Goal: Information Seeking & Learning: Learn about a topic

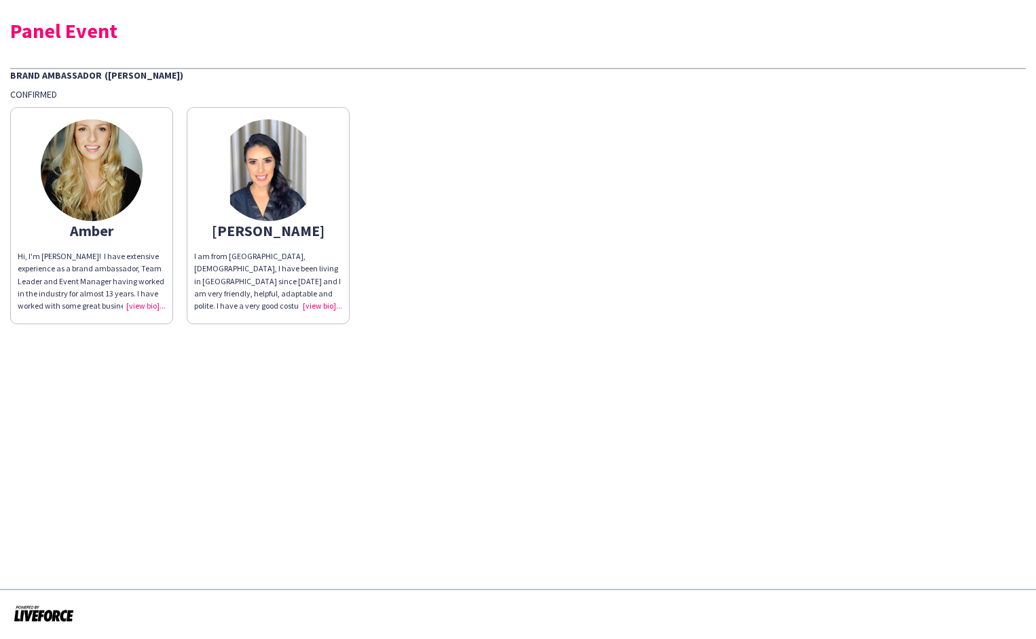
click at [314, 307] on div "I am from [GEOGRAPHIC_DATA], [DEMOGRAPHIC_DATA], I have been living in [GEOGRAP…" at bounding box center [268, 281] width 148 height 62
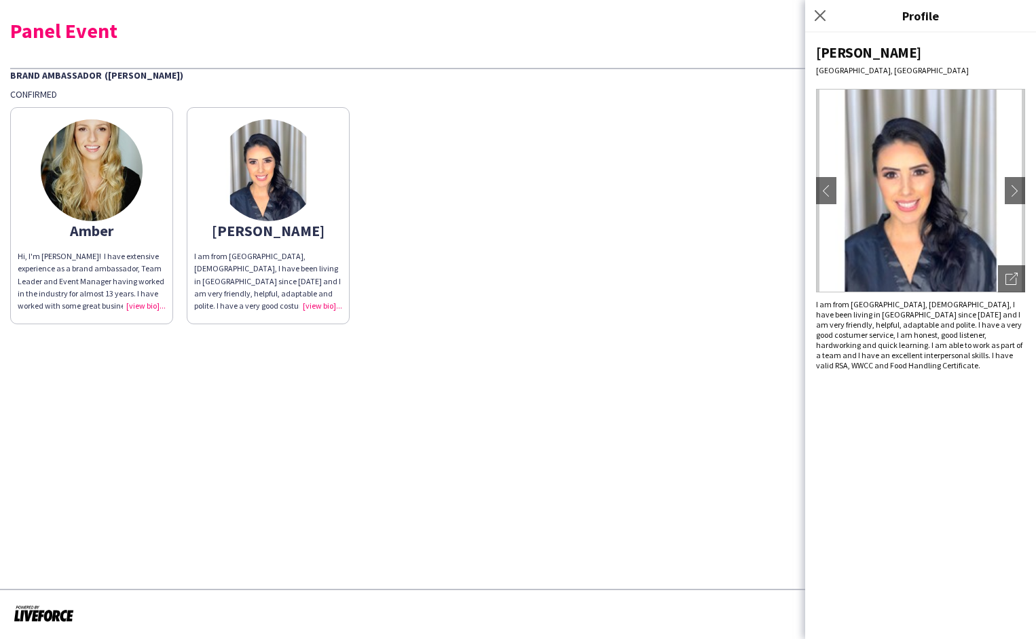
click at [1020, 175] on img at bounding box center [920, 191] width 209 height 204
click at [1015, 189] on app-icon "chevron-right" at bounding box center [1014, 191] width 19 height 12
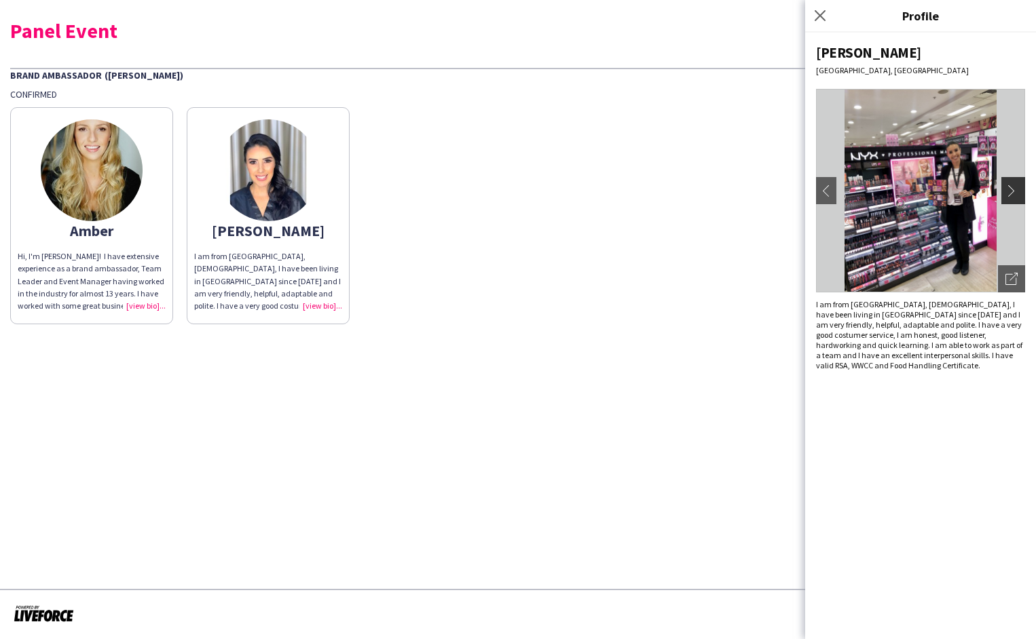
click at [1014, 194] on app-icon "chevron-right" at bounding box center [1014, 191] width 19 height 12
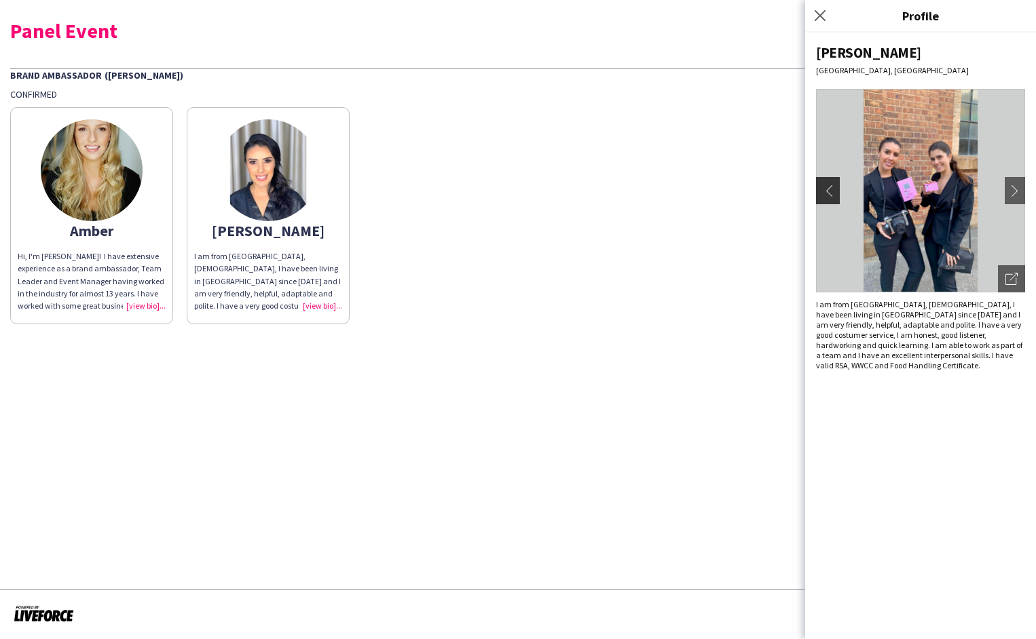
click at [815, 194] on button "chevron-left" at bounding box center [825, 190] width 27 height 27
